Goal: Task Accomplishment & Management: Manage account settings

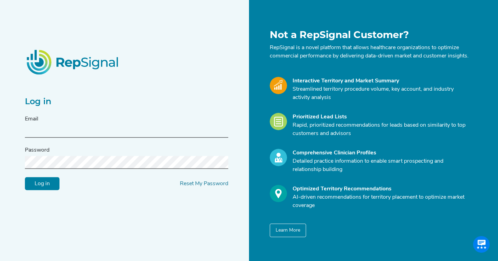
type input "pphadke@s2nhealth.com"
click at [45, 188] on input "Log in" at bounding box center [42, 183] width 35 height 13
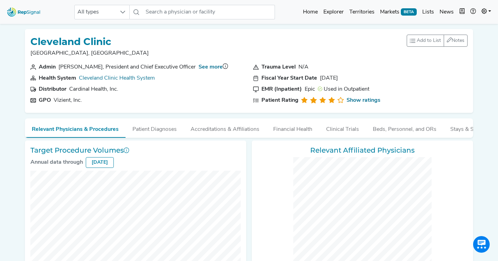
checkbox input "false"
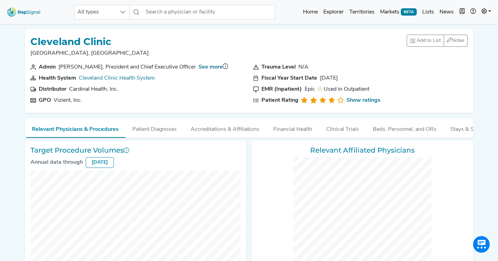
checkbox input "false"
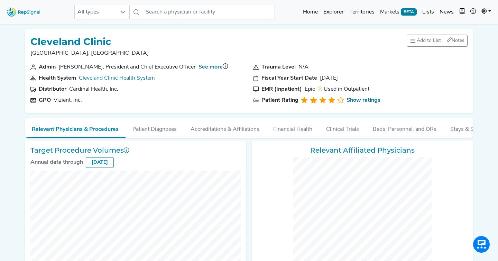
checkbox input "false"
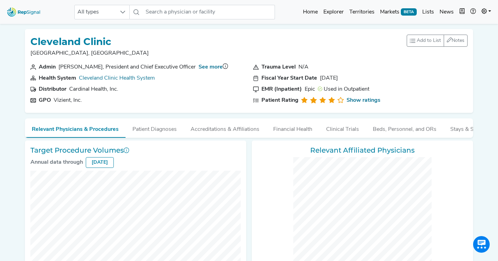
checkbox input "false"
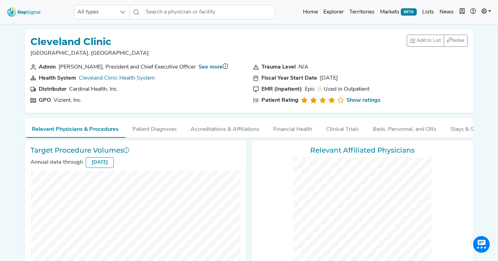
checkbox input "false"
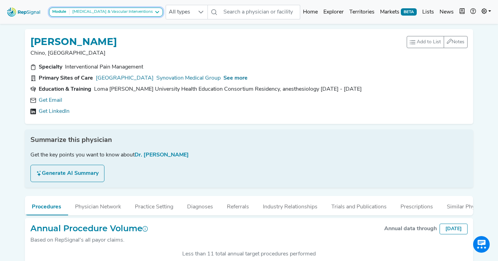
click at [108, 15] on button "Module [MEDICAL_DATA] & Vascular Interventions" at bounding box center [106, 12] width 114 height 9
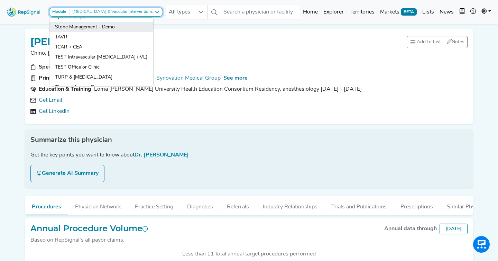
scroll to position [601, 0]
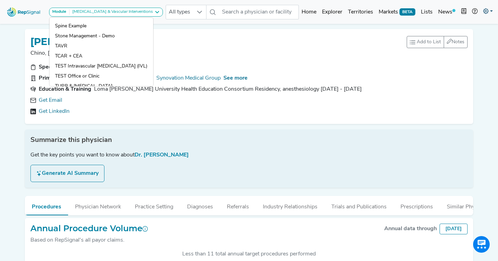
click at [483, 9] on icon at bounding box center [486, 11] width 6 height 6
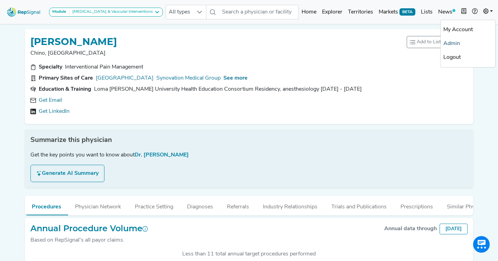
click at [455, 42] on link "Admin" at bounding box center [468, 44] width 55 height 14
click at [481, 12] on link at bounding box center [488, 12] width 15 height 14
click at [464, 59] on link "Logout" at bounding box center [468, 58] width 55 height 14
